Goal: Find specific page/section: Find specific page/section

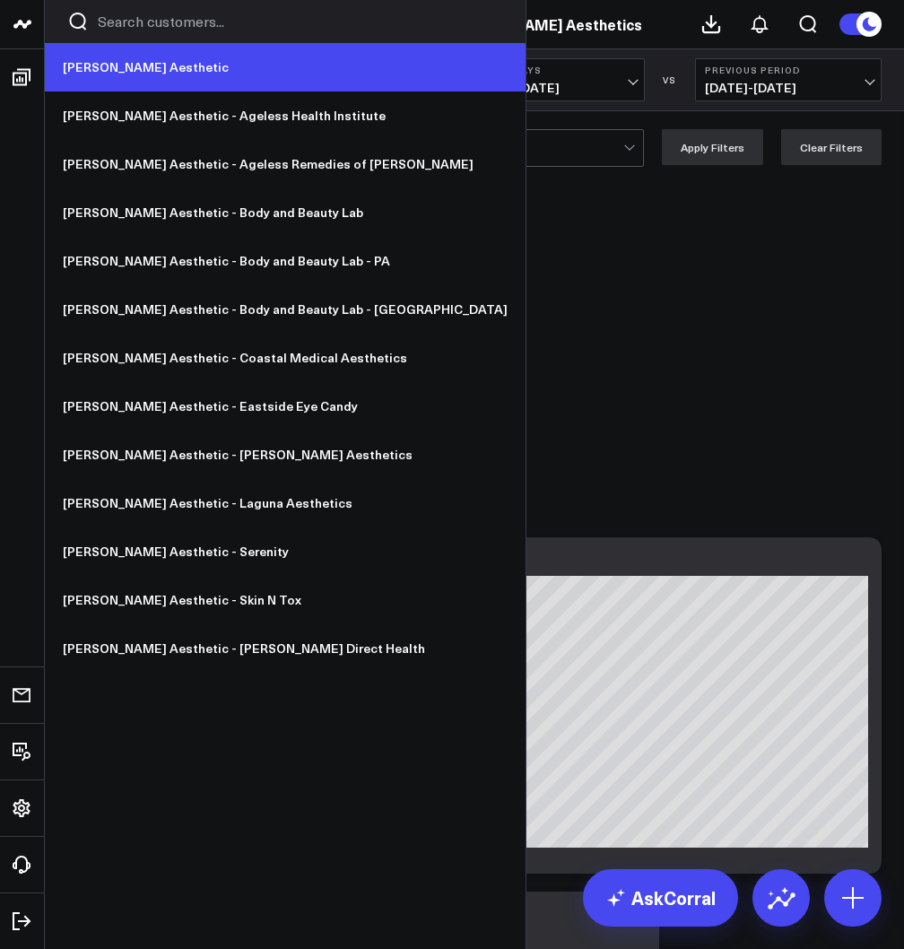
click at [104, 76] on link "[PERSON_NAME] Aesthetic" at bounding box center [285, 67] width 481 height 48
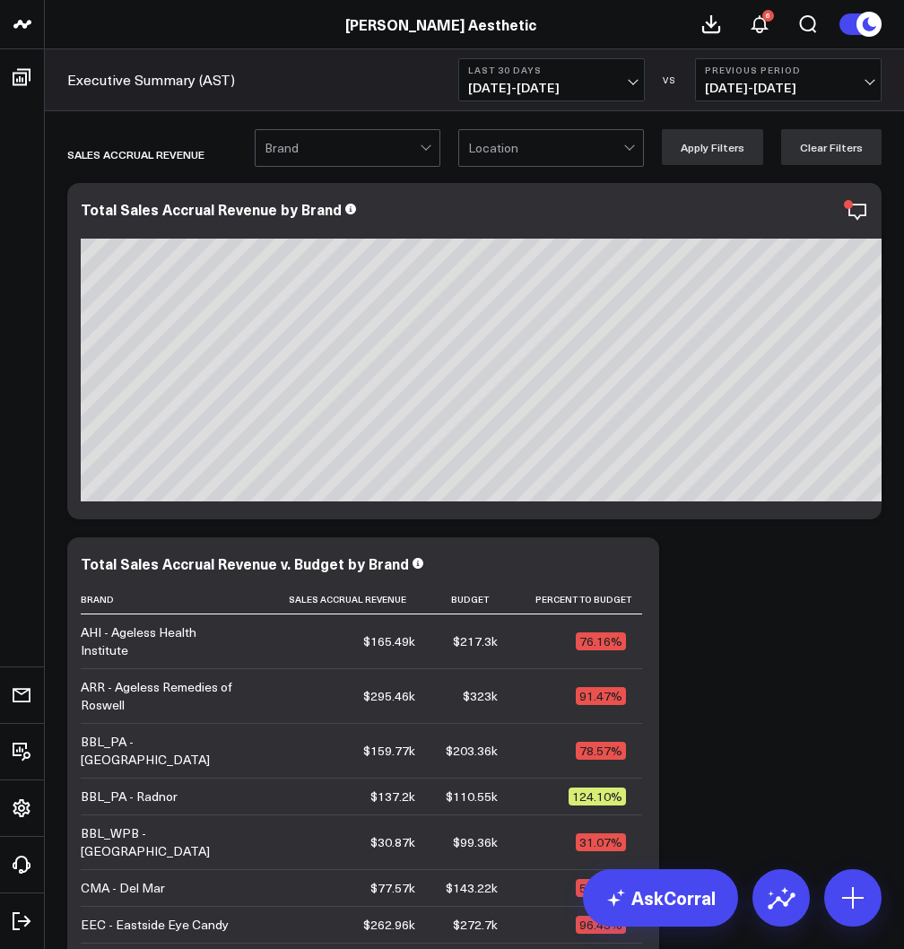
click at [543, 84] on span "[DATE] - [DATE]" at bounding box center [551, 88] width 167 height 14
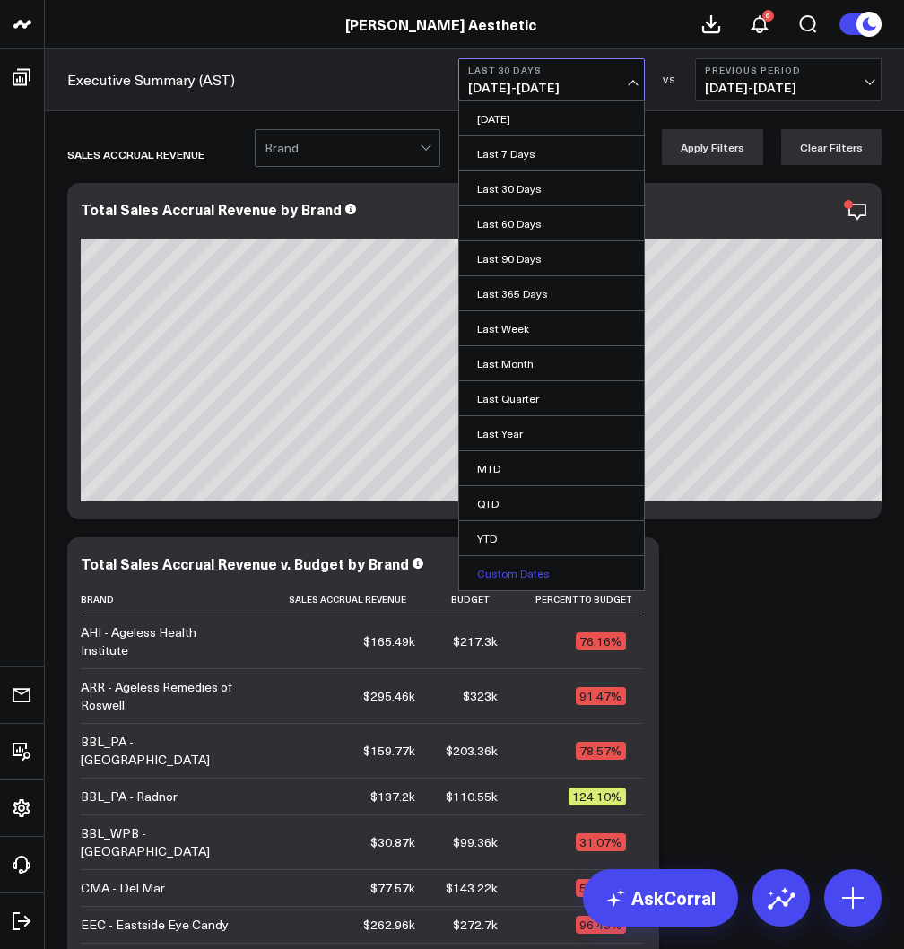
click at [531, 565] on link "Custom Dates" at bounding box center [551, 573] width 185 height 34
select select "8"
select select "2025"
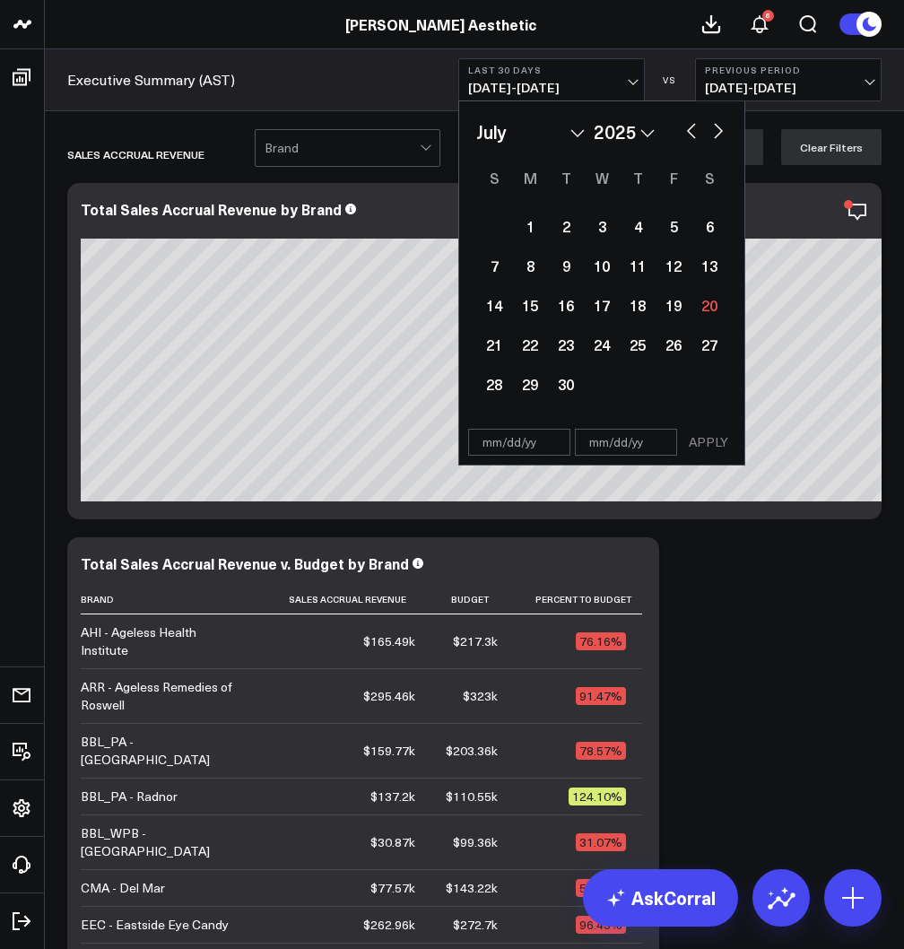
select select "6"
select select "2025"
click at [572, 231] on div "1" at bounding box center [566, 226] width 36 height 36
type input "[DATE]"
select select "6"
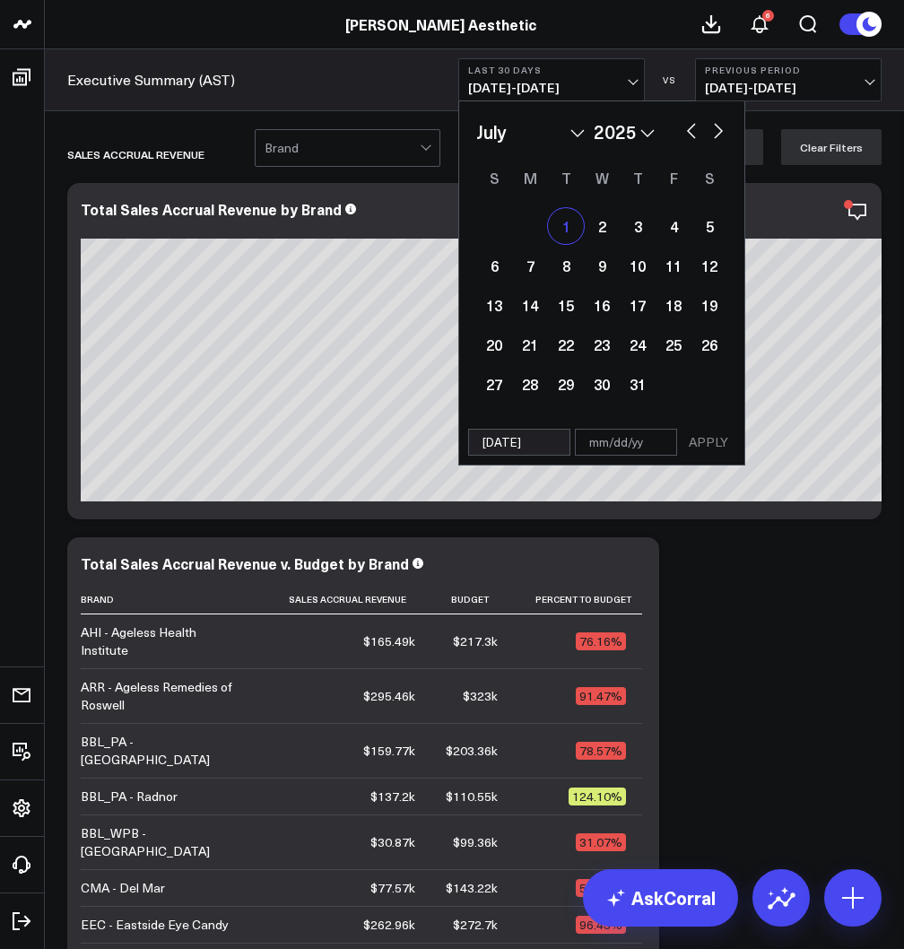
select select "2025"
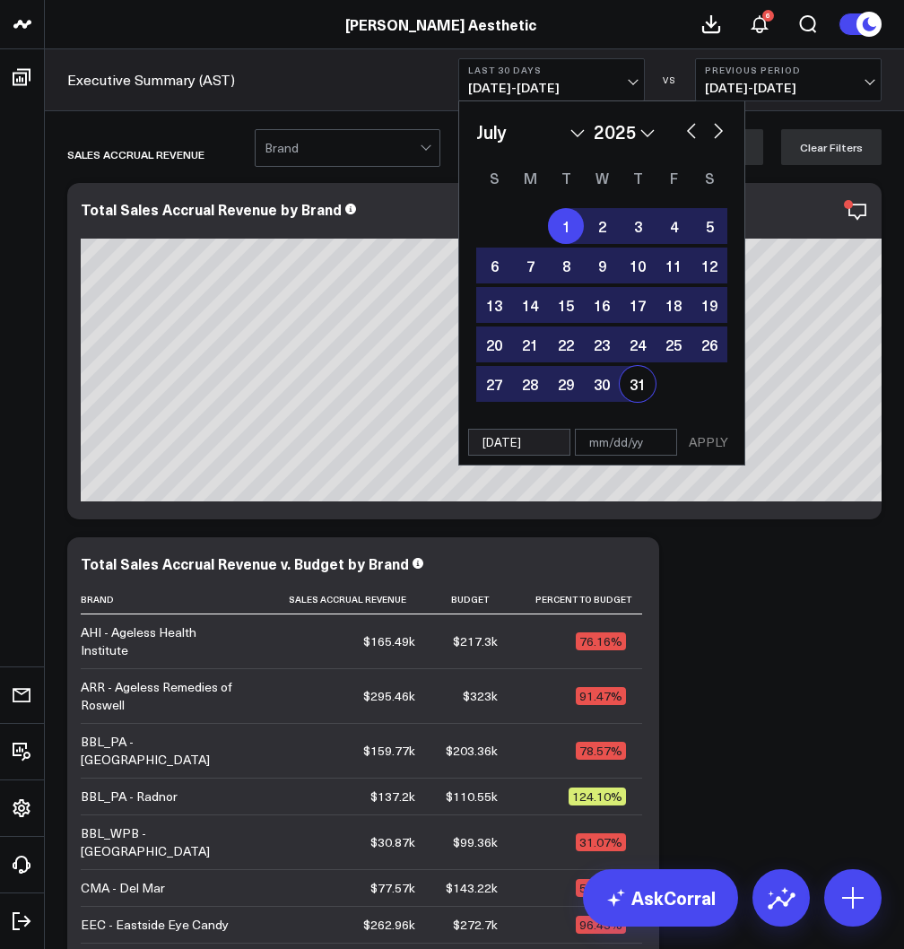
click at [635, 377] on div "31" at bounding box center [638, 384] width 36 height 36
type input "[DATE]"
select select "6"
select select "2025"
click at [708, 450] on button "APPLY" at bounding box center [708, 442] width 54 height 27
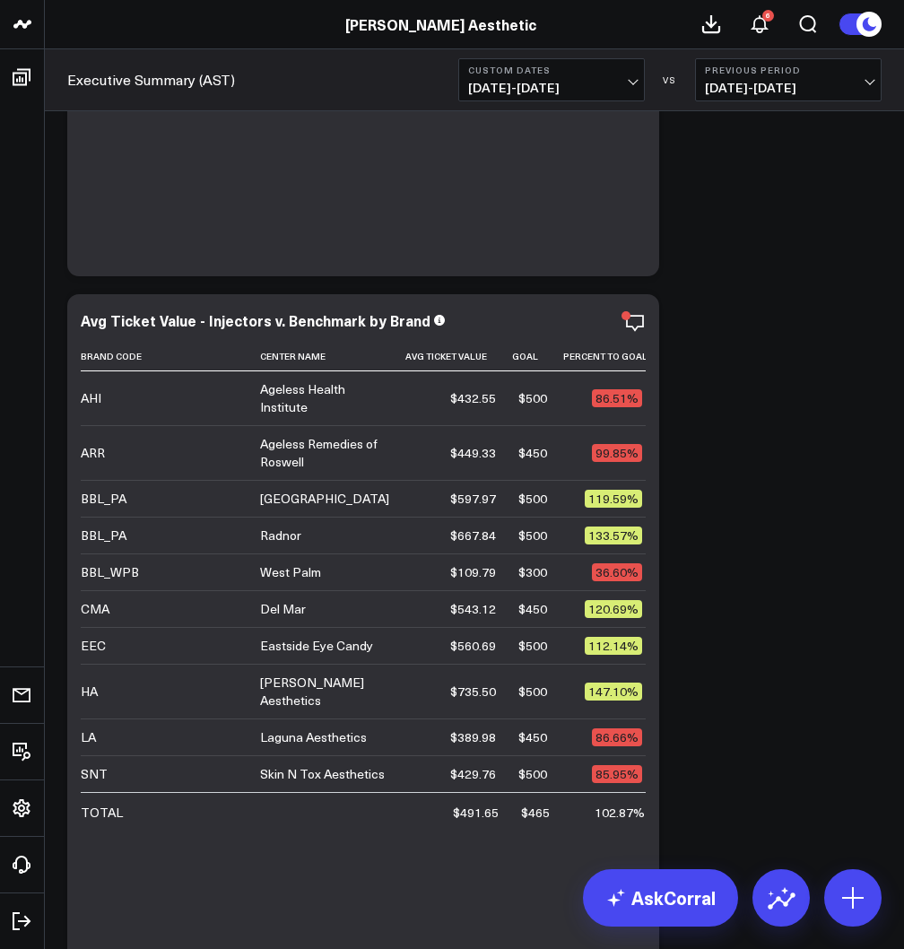
scroll to position [5977, 0]
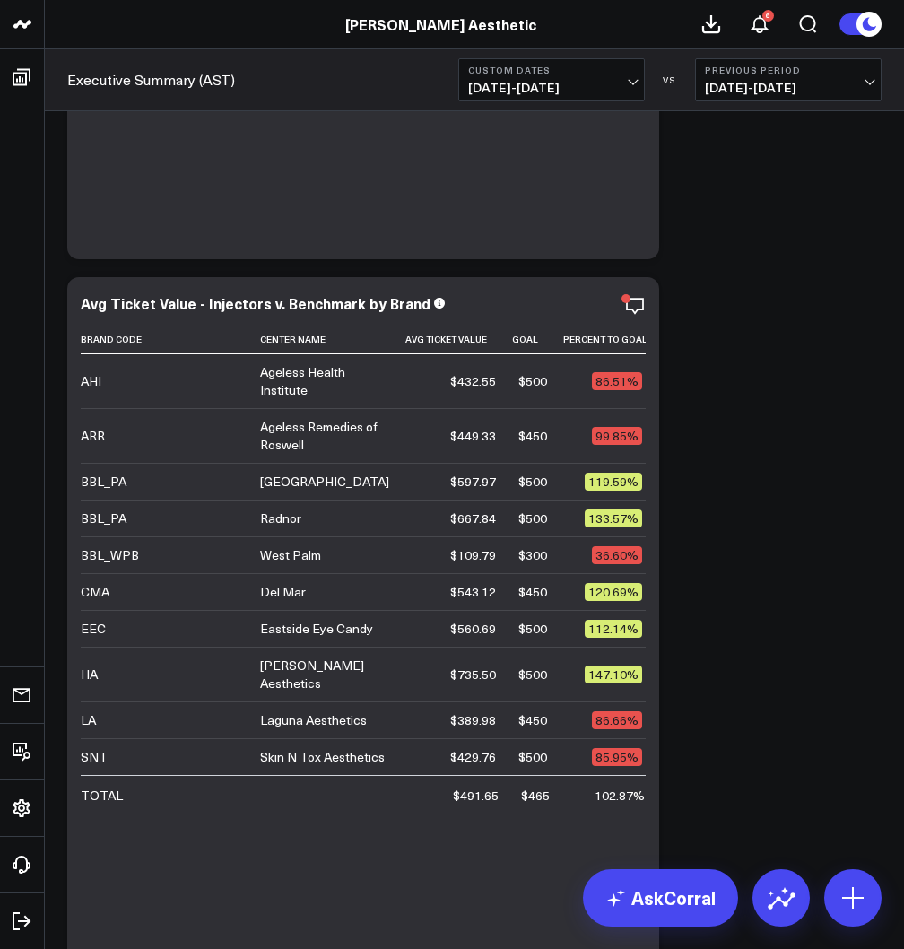
click at [563, 82] on span "[DATE] - [DATE]" at bounding box center [551, 88] width 167 height 14
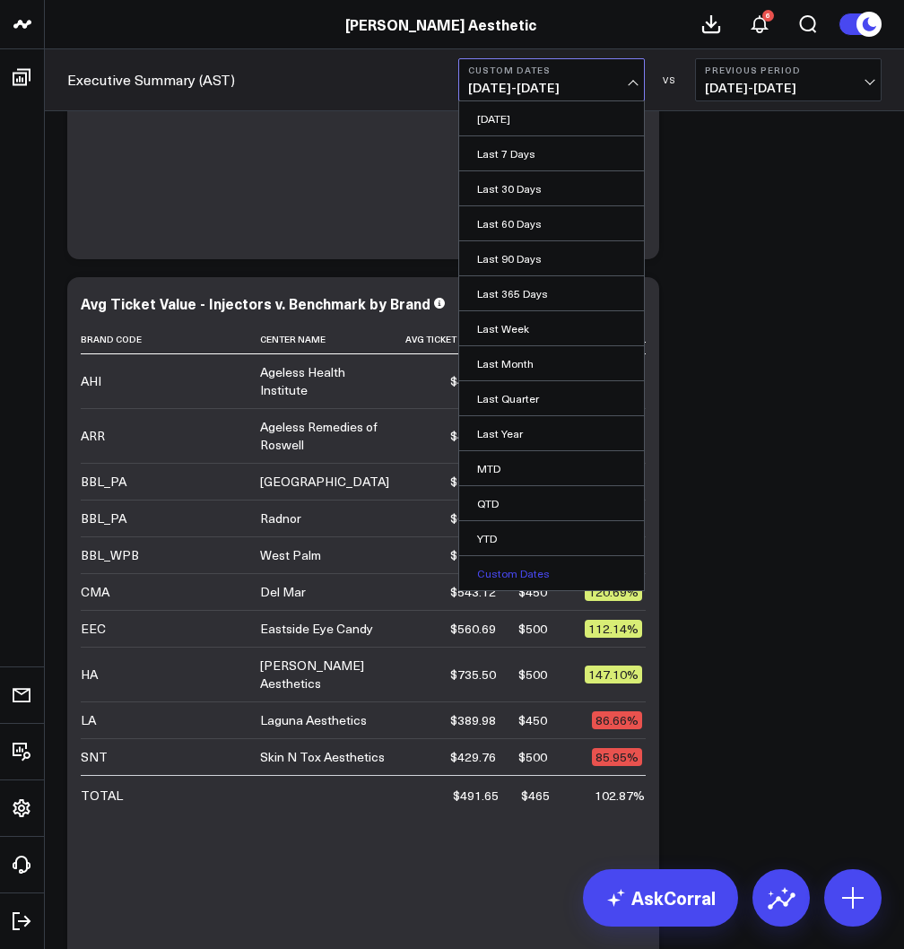
click at [514, 573] on link "Custom Dates" at bounding box center [551, 573] width 185 height 34
select select "8"
select select "2025"
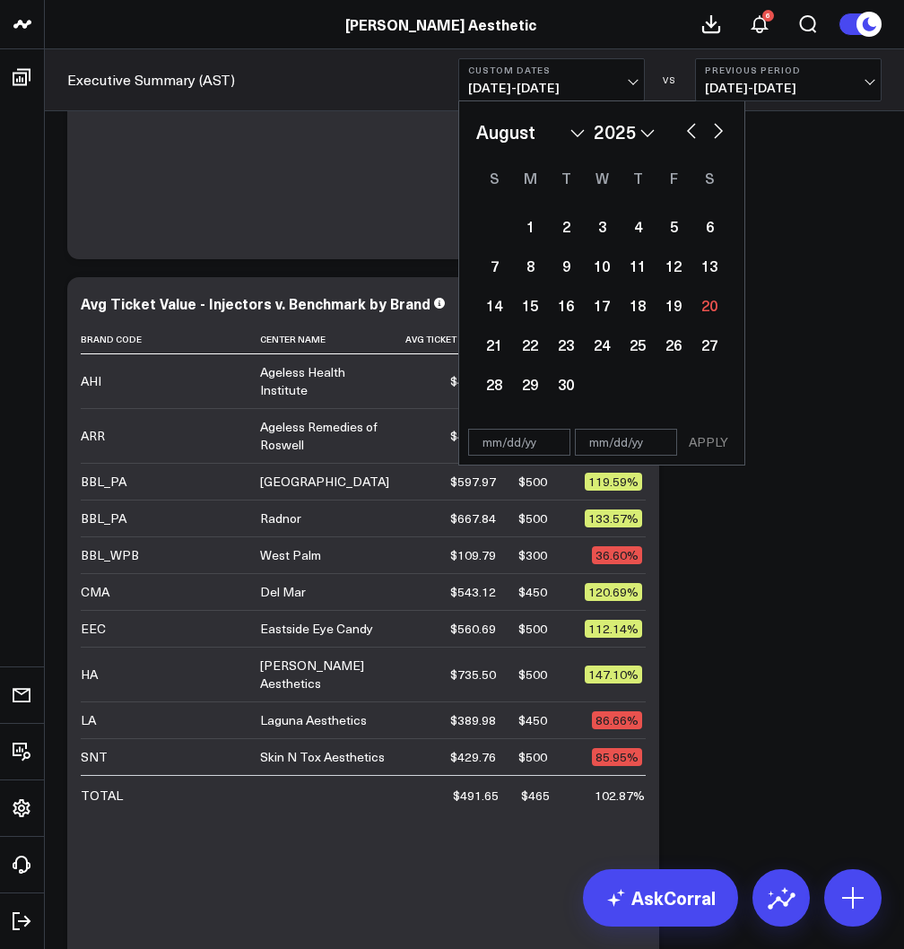
select select "7"
select select "2025"
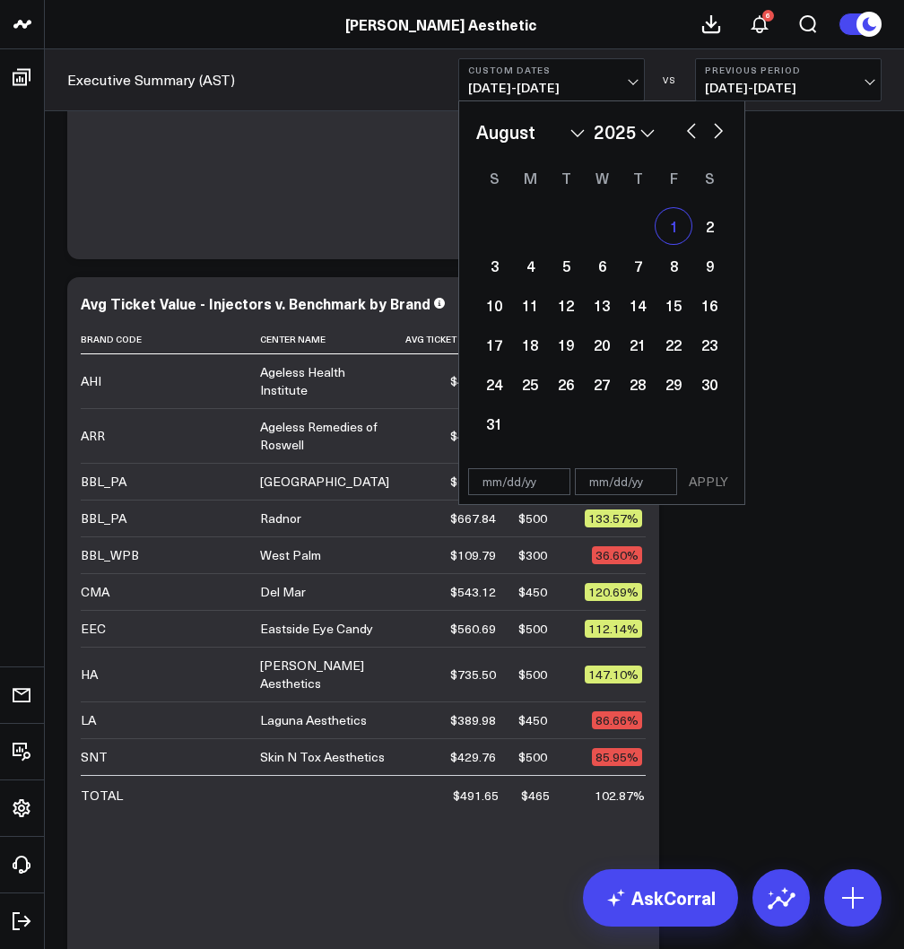
click at [675, 221] on div "1" at bounding box center [673, 226] width 36 height 36
type input "[DATE]"
select select "7"
select select "2025"
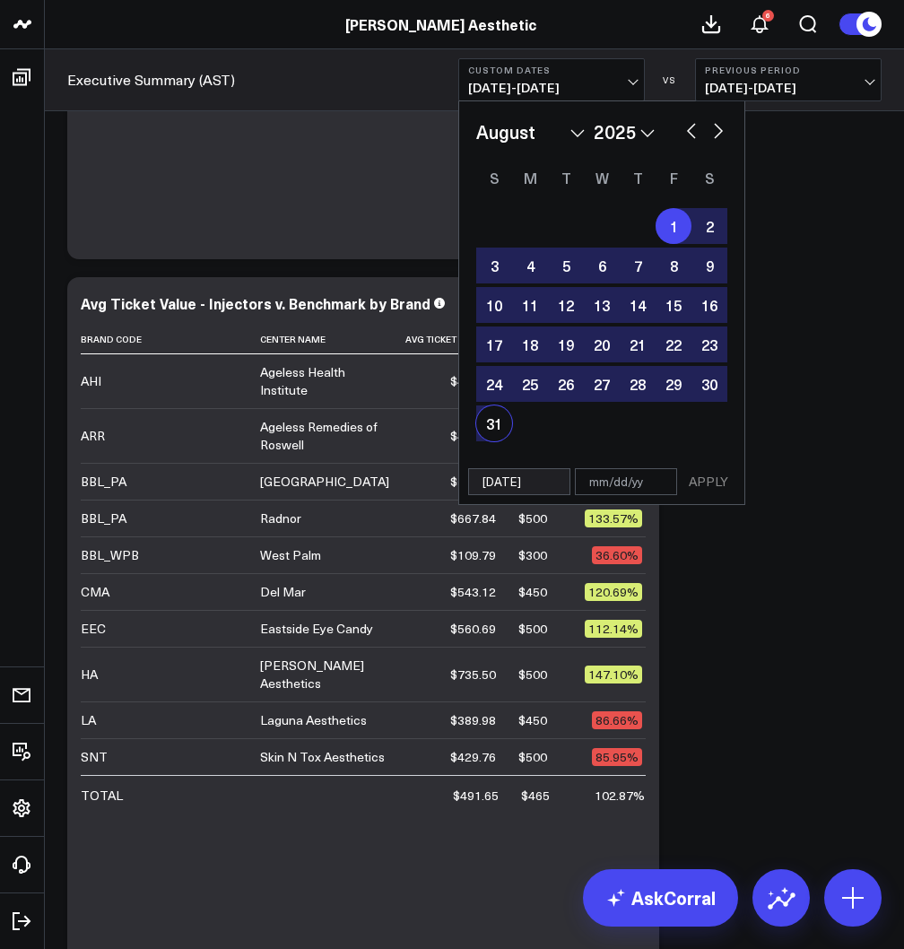
click at [499, 415] on div "31" at bounding box center [494, 423] width 36 height 36
type input "[DATE]"
select select "7"
select select "2025"
click at [703, 482] on button "APPLY" at bounding box center [708, 481] width 54 height 27
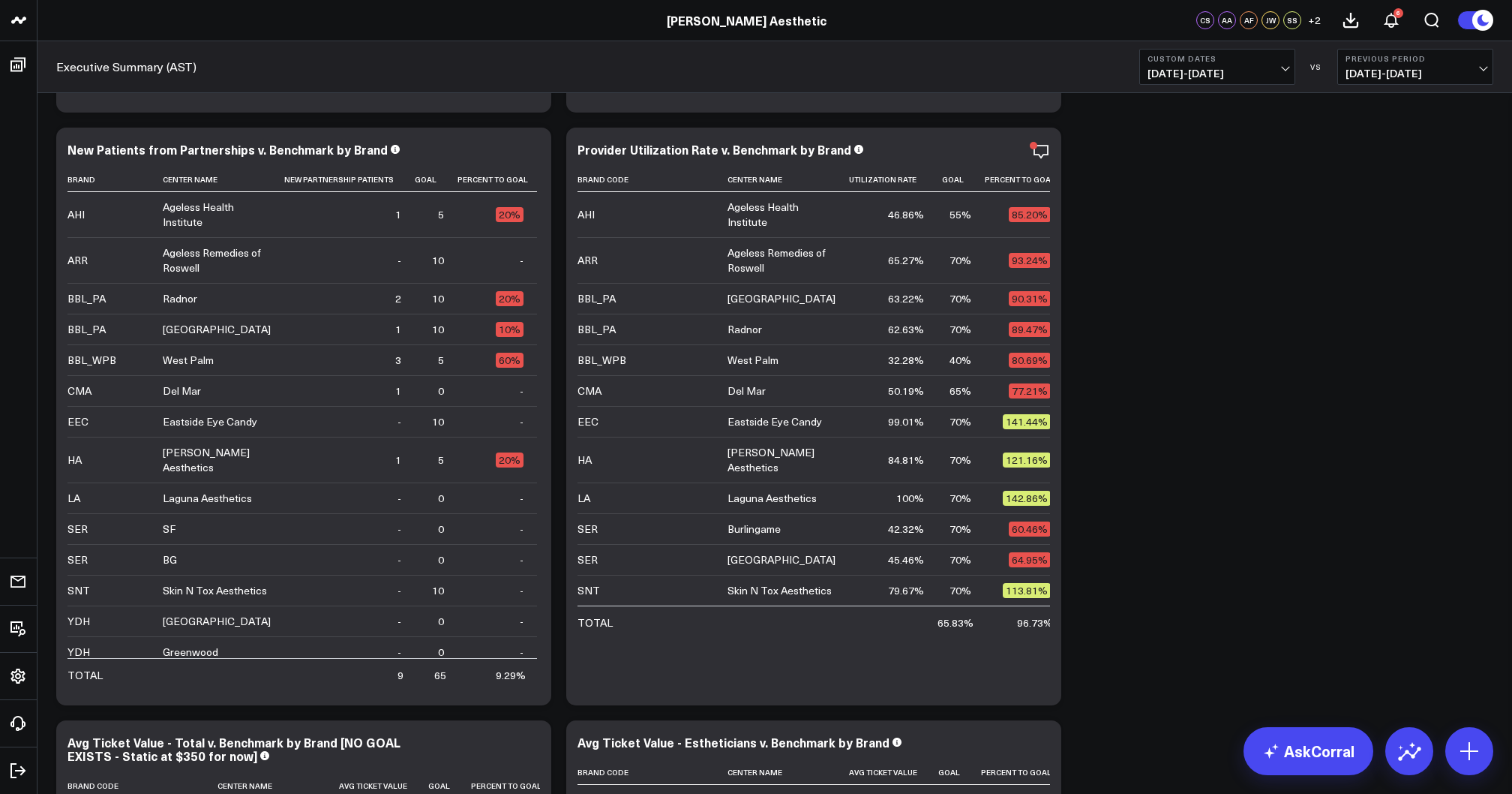
click at [755, 78] on span "[DATE] - [DATE]" at bounding box center [1217, 74] width 140 height 12
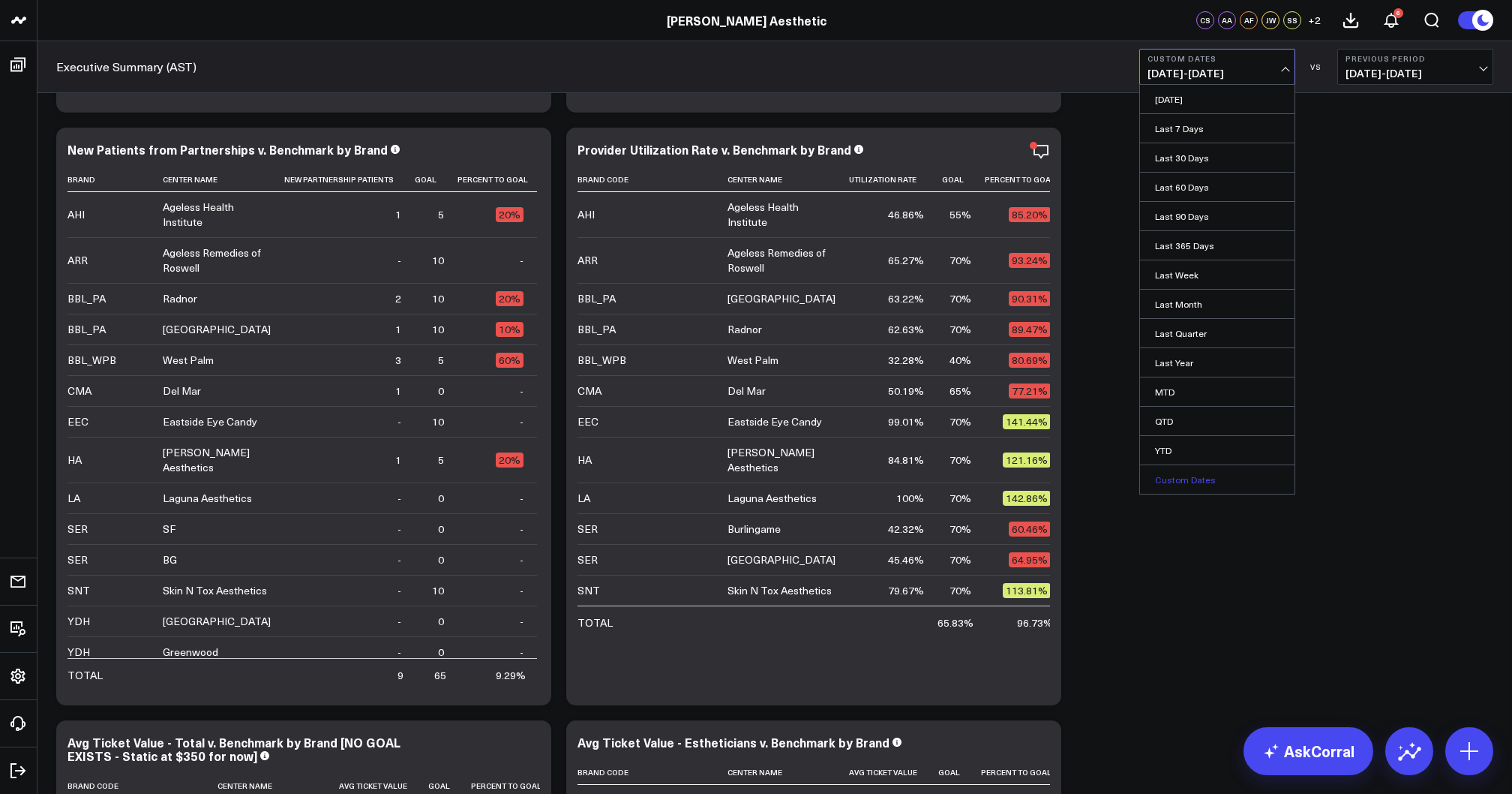
click at [755, 474] on link "Custom Dates" at bounding box center [1217, 479] width 155 height 28
select select "8"
select select "2025"
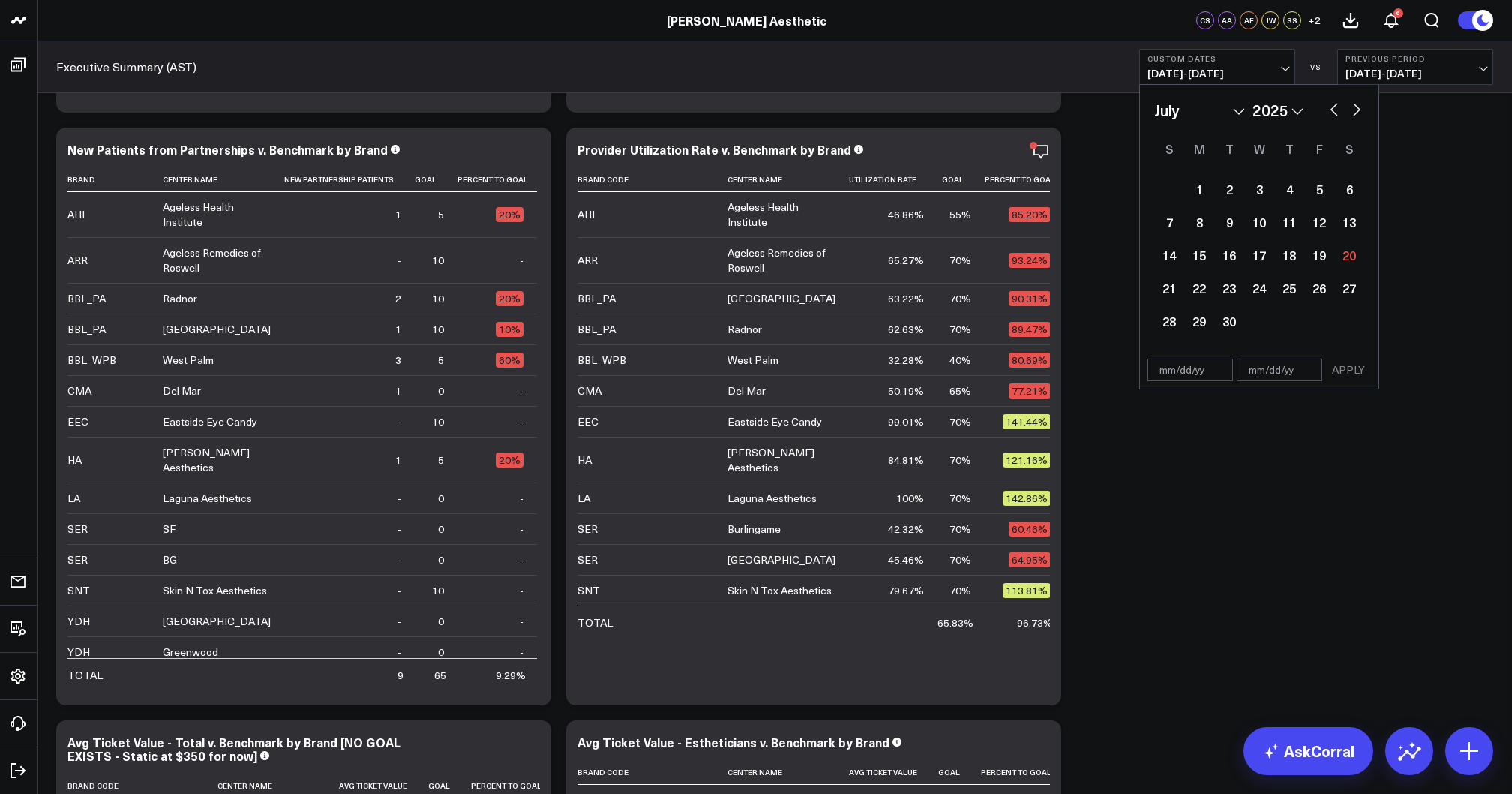
select select "6"
select select "2025"
click at [755, 195] on div "1" at bounding box center [1229, 189] width 30 height 30
type input "[DATE]"
select select "6"
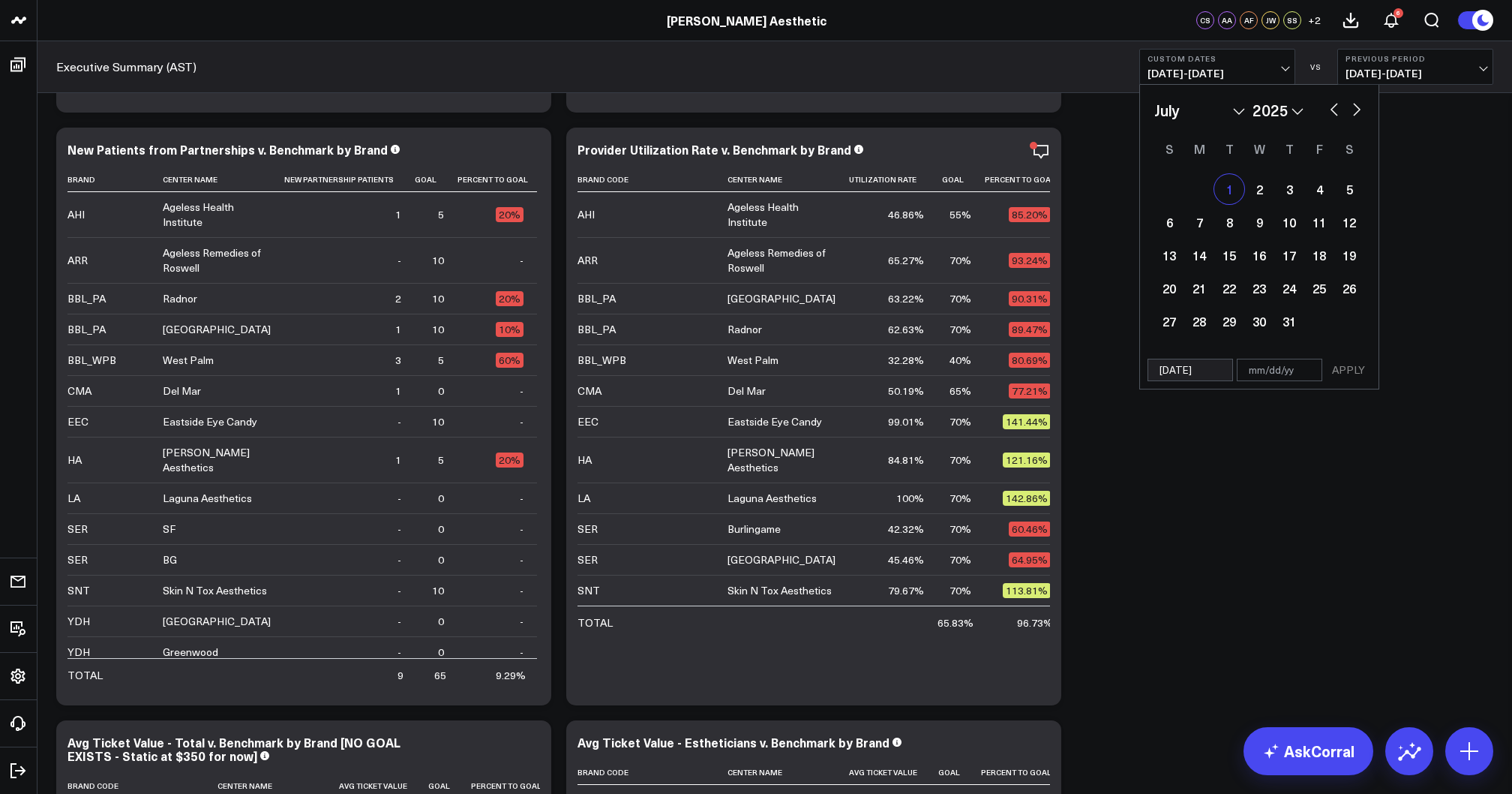
select select "2025"
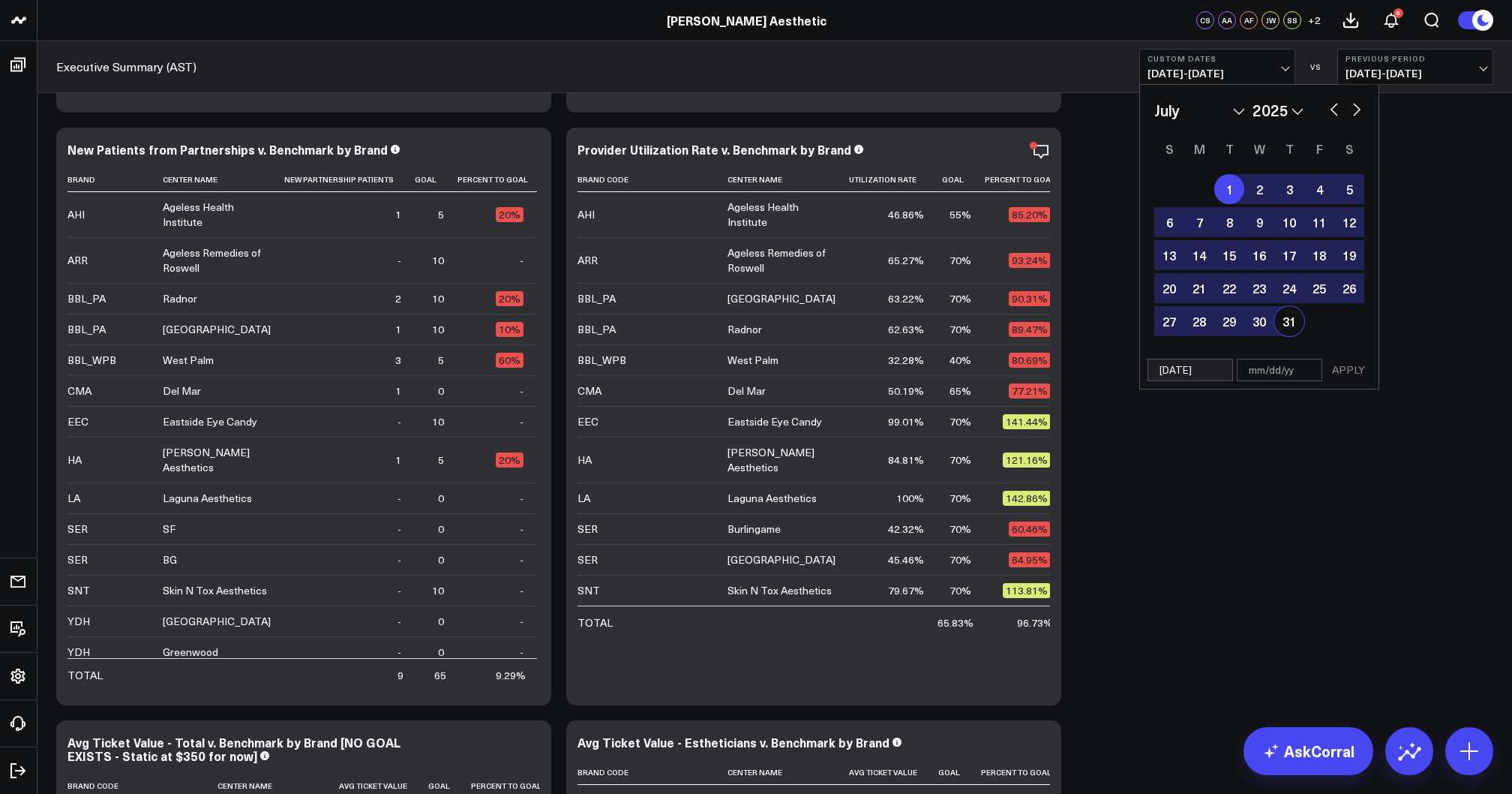
click at [755, 325] on div "31" at bounding box center [1289, 321] width 30 height 30
type input "[DATE]"
select select "6"
select select "2025"
click at [755, 366] on button "APPLY" at bounding box center [1348, 370] width 45 height 23
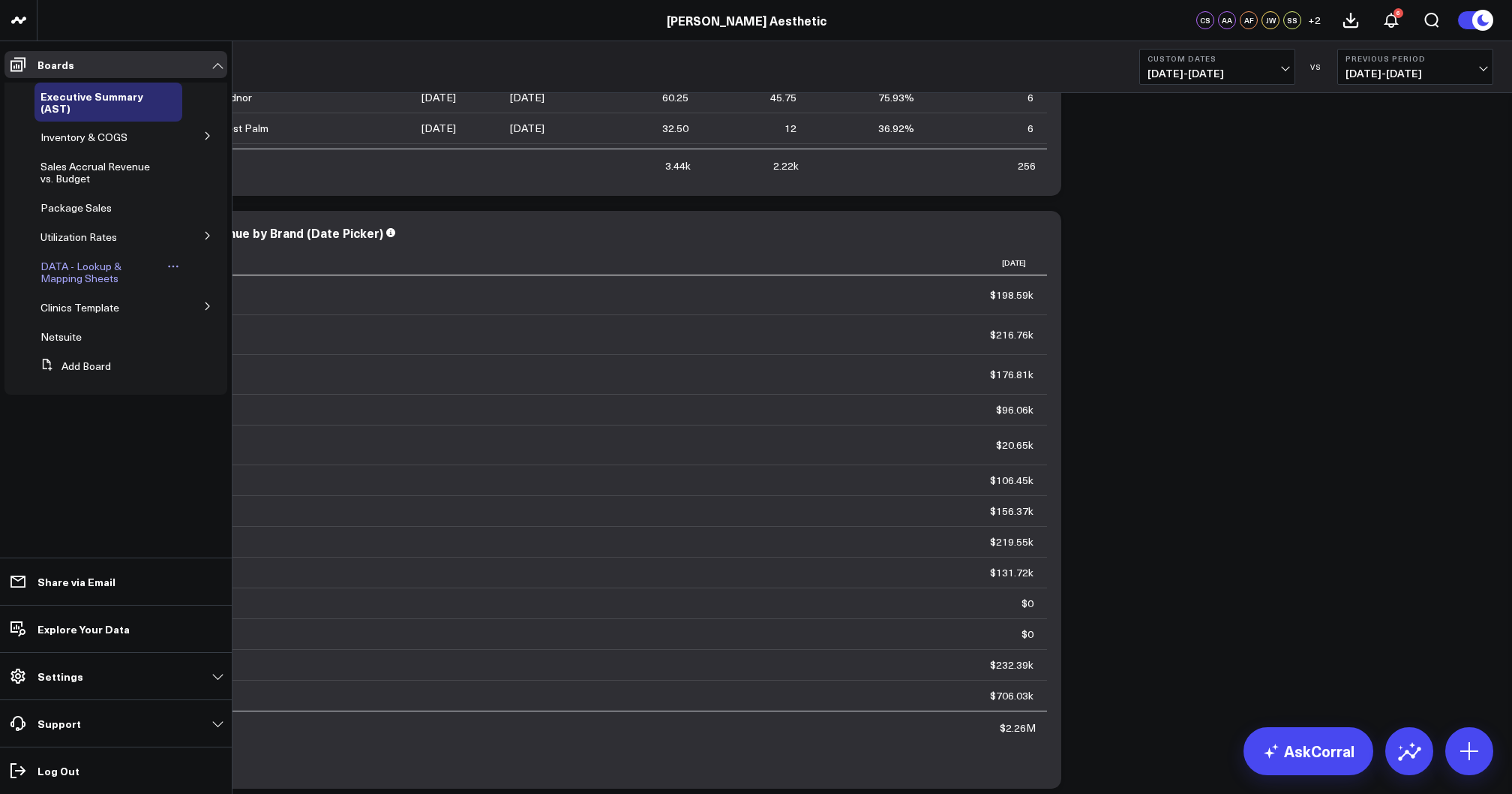
click at [75, 269] on span "DATA - Lookup & Mapping Sheets" at bounding box center [80, 271] width 81 height 26
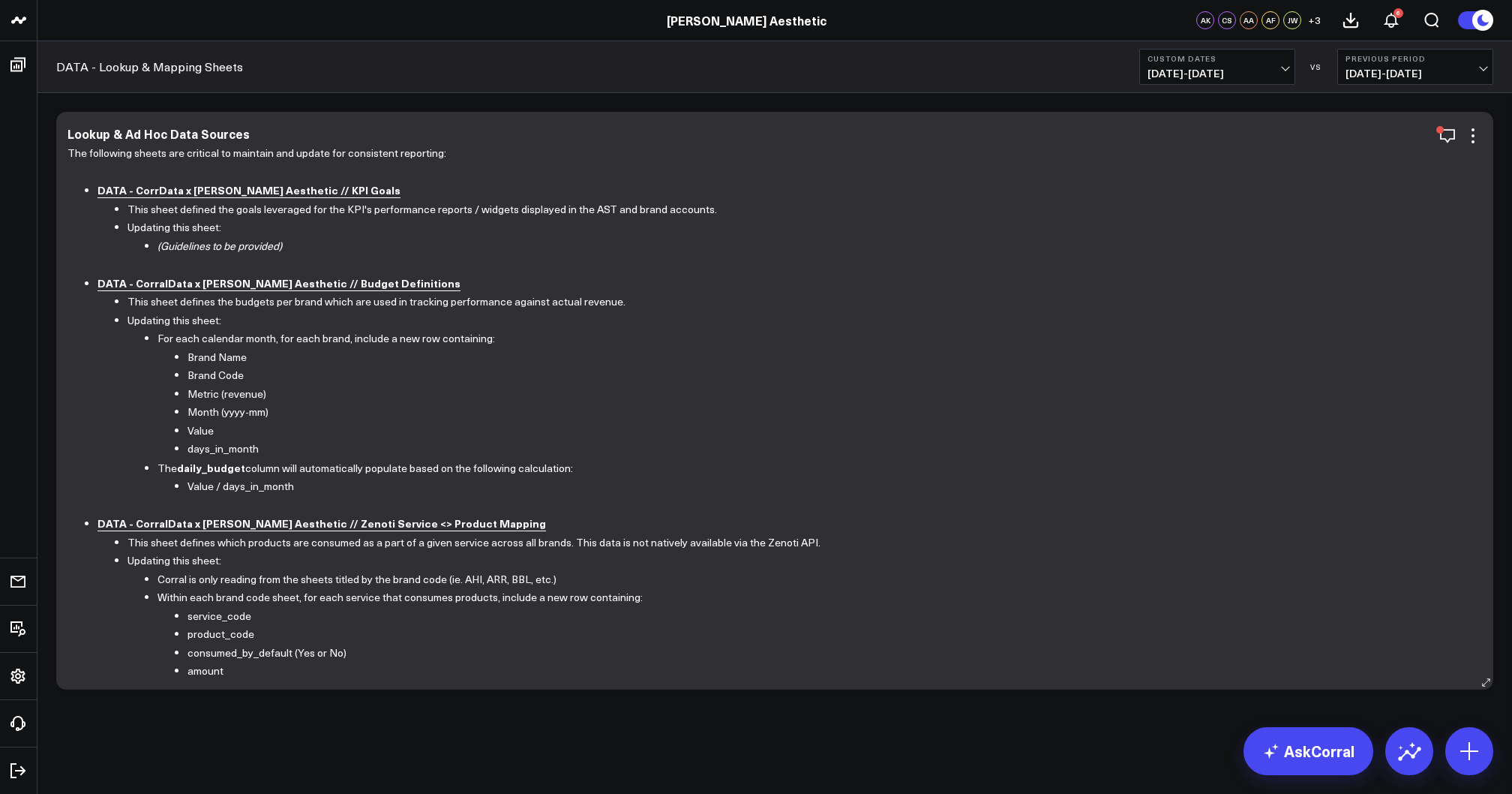
click at [258, 285] on b "DATA - CorralData x [PERSON_NAME] Aesthetic // Budget Definitions" at bounding box center [279, 283] width 363 height 15
